Goal: Transaction & Acquisition: Purchase product/service

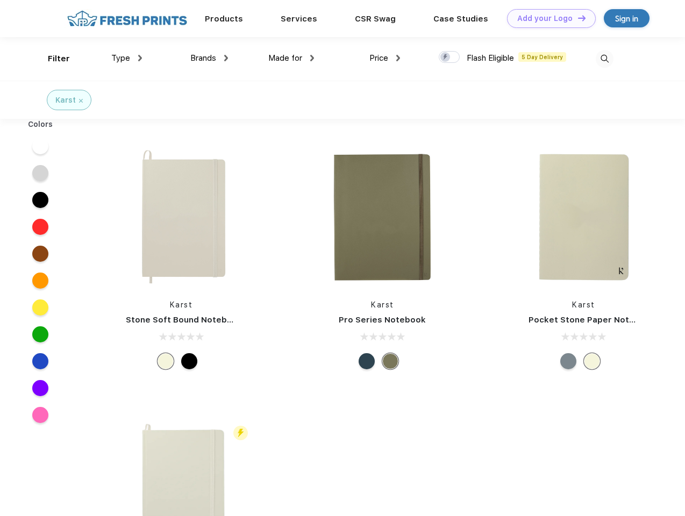
click at [547, 18] on link "Add your Logo Design Tool" at bounding box center [551, 18] width 89 height 19
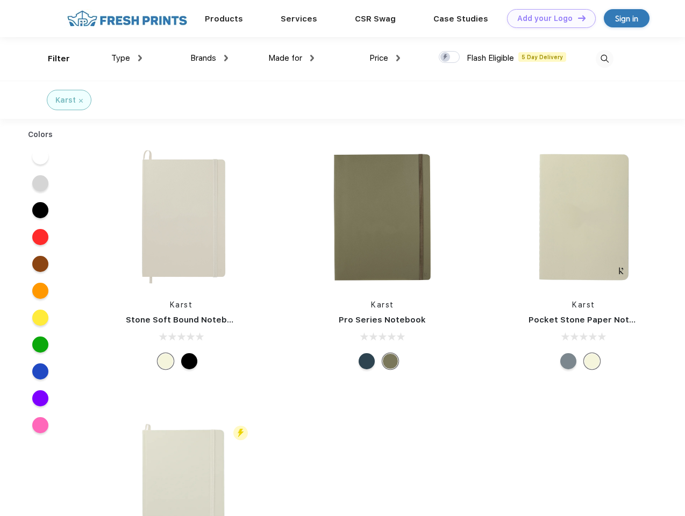
click at [0, 0] on div "Design Tool" at bounding box center [0, 0] width 0 height 0
click at [577, 18] on link "Add your Logo Design Tool" at bounding box center [551, 18] width 89 height 19
click at [52, 59] on div "Filter" at bounding box center [59, 59] width 22 height 12
click at [127, 58] on span "Type" at bounding box center [120, 58] width 19 height 10
click at [209, 58] on span "Brands" at bounding box center [203, 58] width 26 height 10
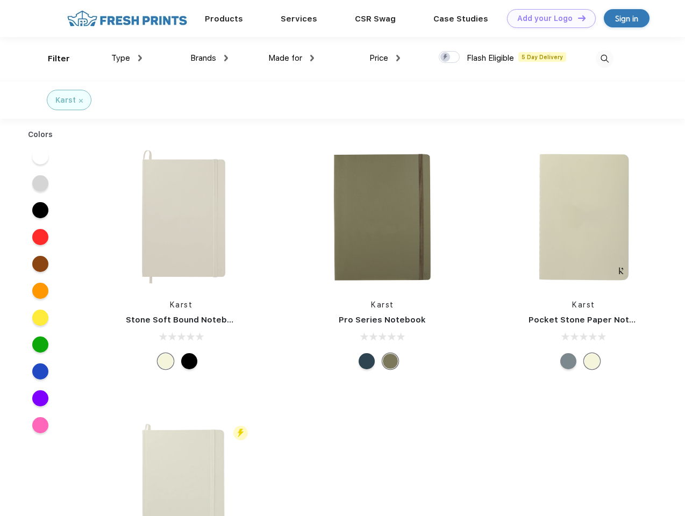
click at [291, 58] on span "Made for" at bounding box center [285, 58] width 34 height 10
click at [385, 58] on span "Price" at bounding box center [378, 58] width 19 height 10
click at [449, 58] on div at bounding box center [449, 57] width 21 height 12
click at [446, 58] on input "checkbox" at bounding box center [442, 54] width 7 height 7
click at [604, 59] on img at bounding box center [604, 59] width 18 height 18
